Goal: Information Seeking & Learning: Learn about a topic

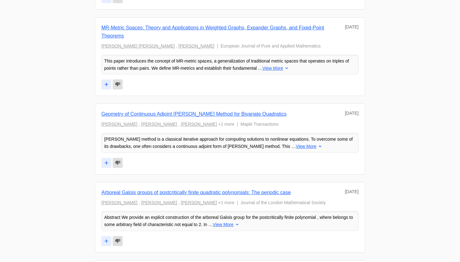
scroll to position [1263, 0]
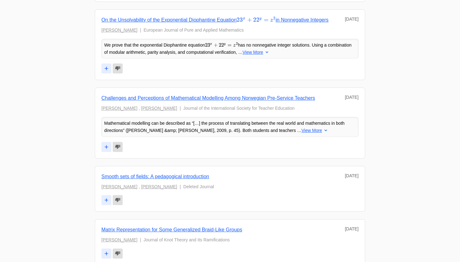
click at [238, 95] on link "Challenges and Perceptions of Mathematical Modelling Among Norwegian Pre-Servic…" at bounding box center [208, 97] width 214 height 5
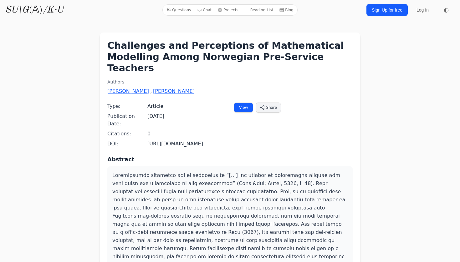
click at [446, 10] on span "◐" at bounding box center [446, 10] width 5 height 6
click at [34, 11] on link "SU\G (𝔸) /K·U" at bounding box center [34, 9] width 59 height 11
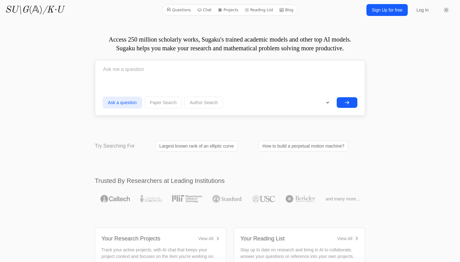
click at [283, 9] on link "Blog" at bounding box center [286, 10] width 19 height 8
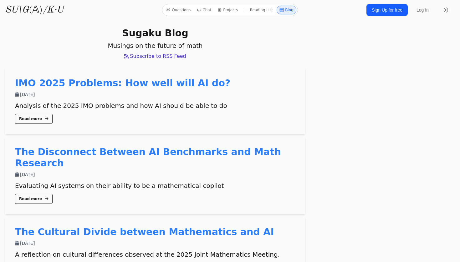
click at [187, 10] on link "Questions" at bounding box center [178, 10] width 29 height 9
